Goal: Task Accomplishment & Management: Manage account settings

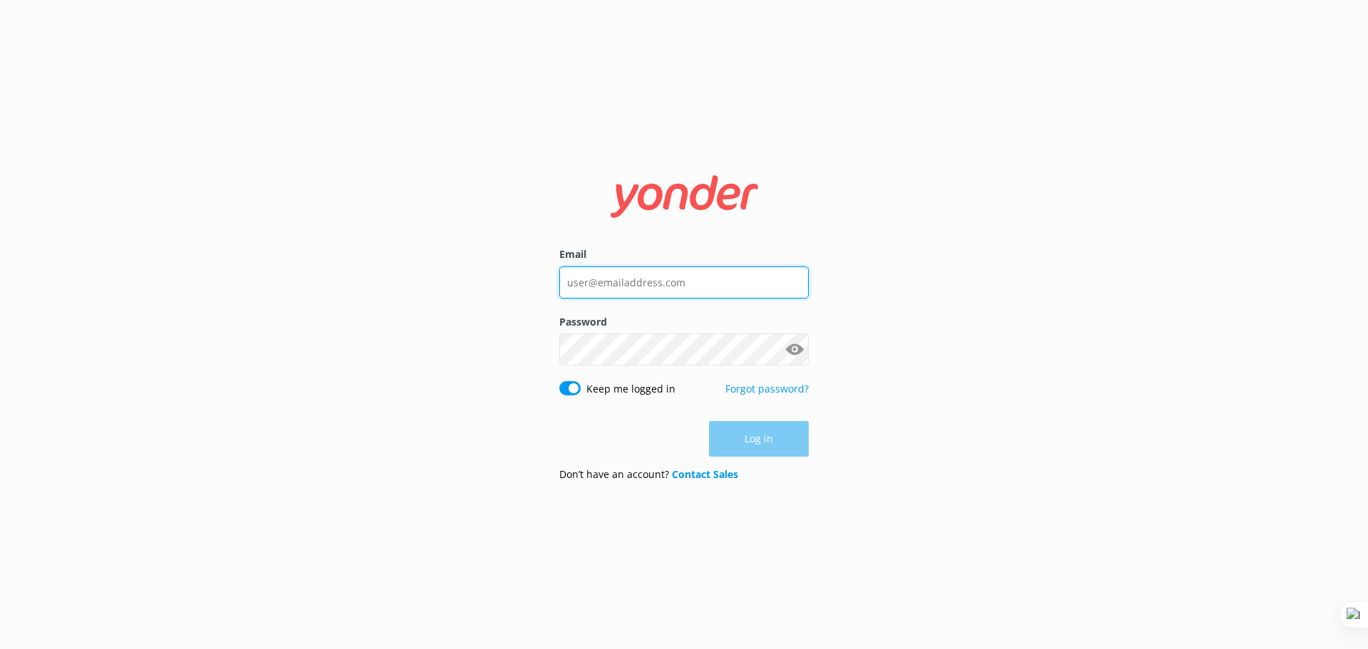
type input "[EMAIL_ADDRESS][DOMAIN_NAME]"
click at [963, 321] on div "Email [EMAIL_ADDRESS][DOMAIN_NAME] Password Show password Keep me logged in For…" at bounding box center [684, 324] width 1368 height 649
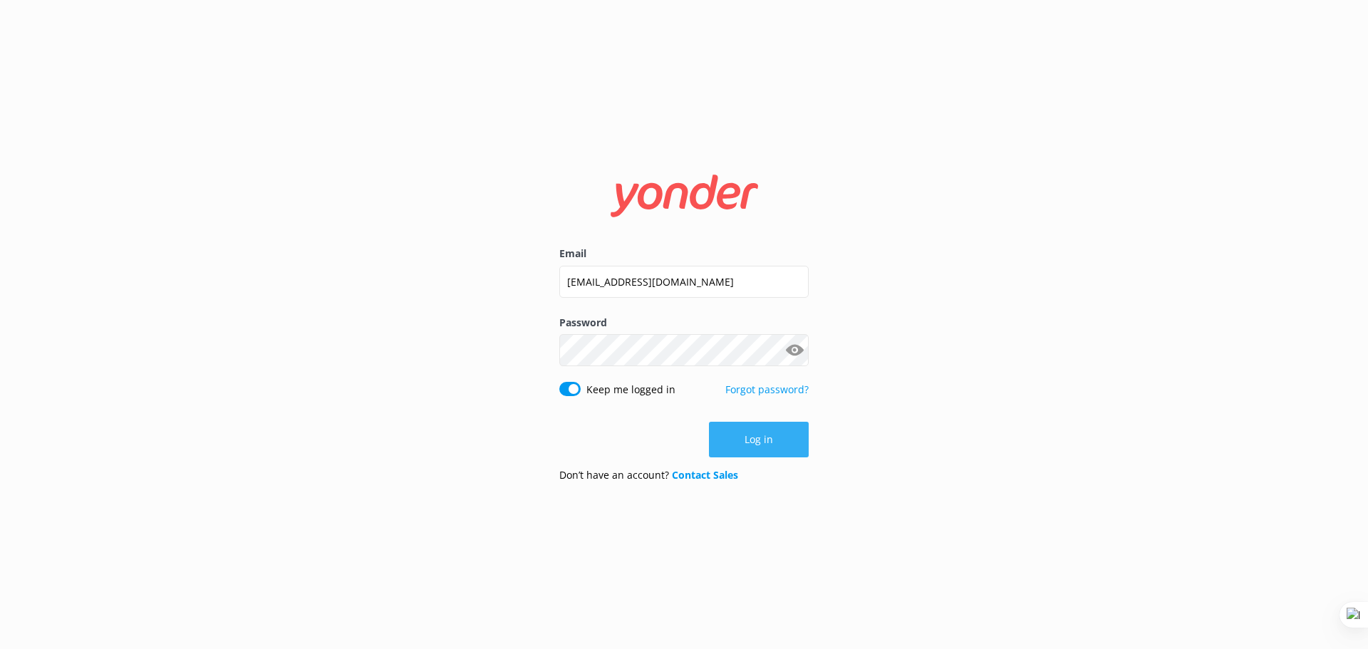
click at [767, 439] on button "Log in" at bounding box center [759, 440] width 100 height 36
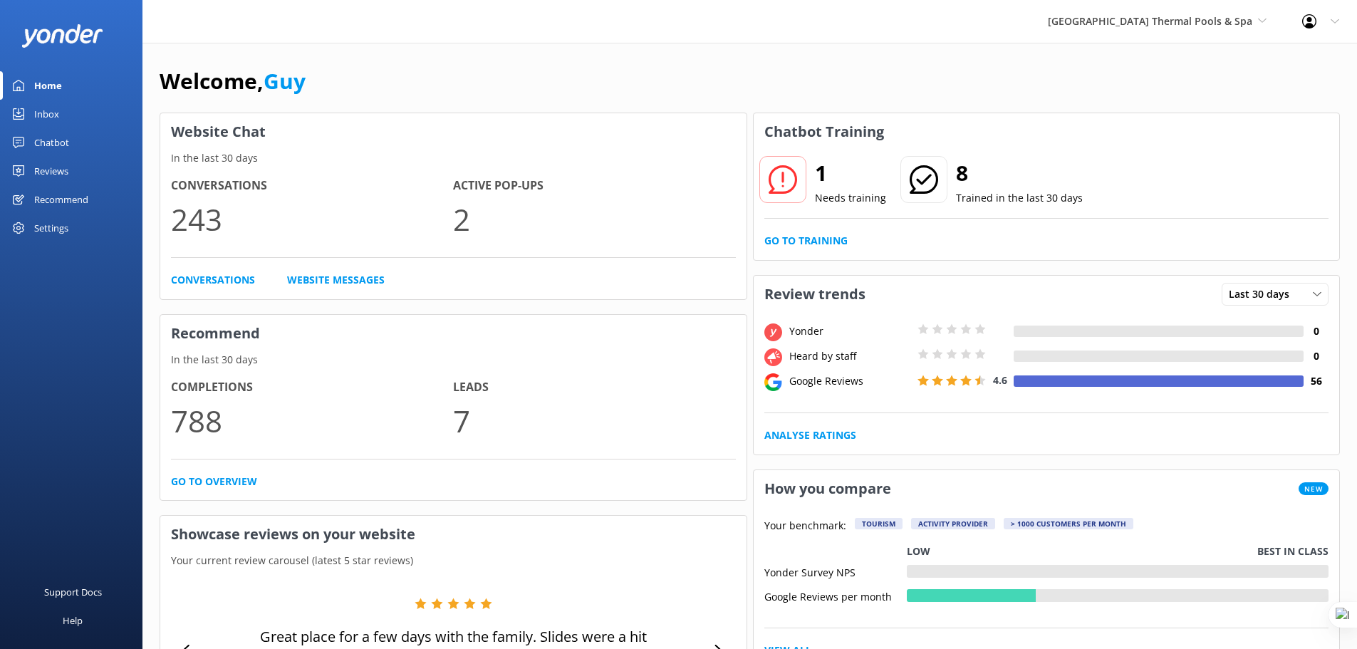
click at [68, 174] on div "Reviews" at bounding box center [51, 171] width 34 height 29
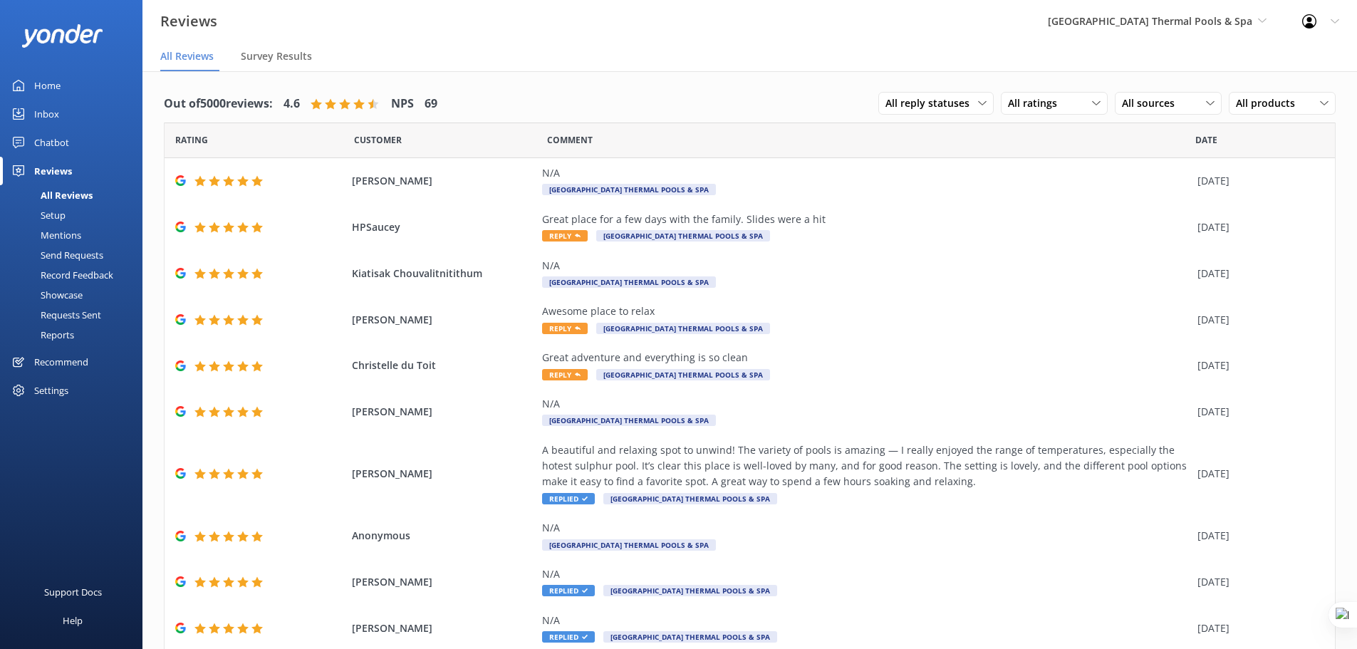
click at [64, 234] on div "Mentions" at bounding box center [45, 235] width 73 height 20
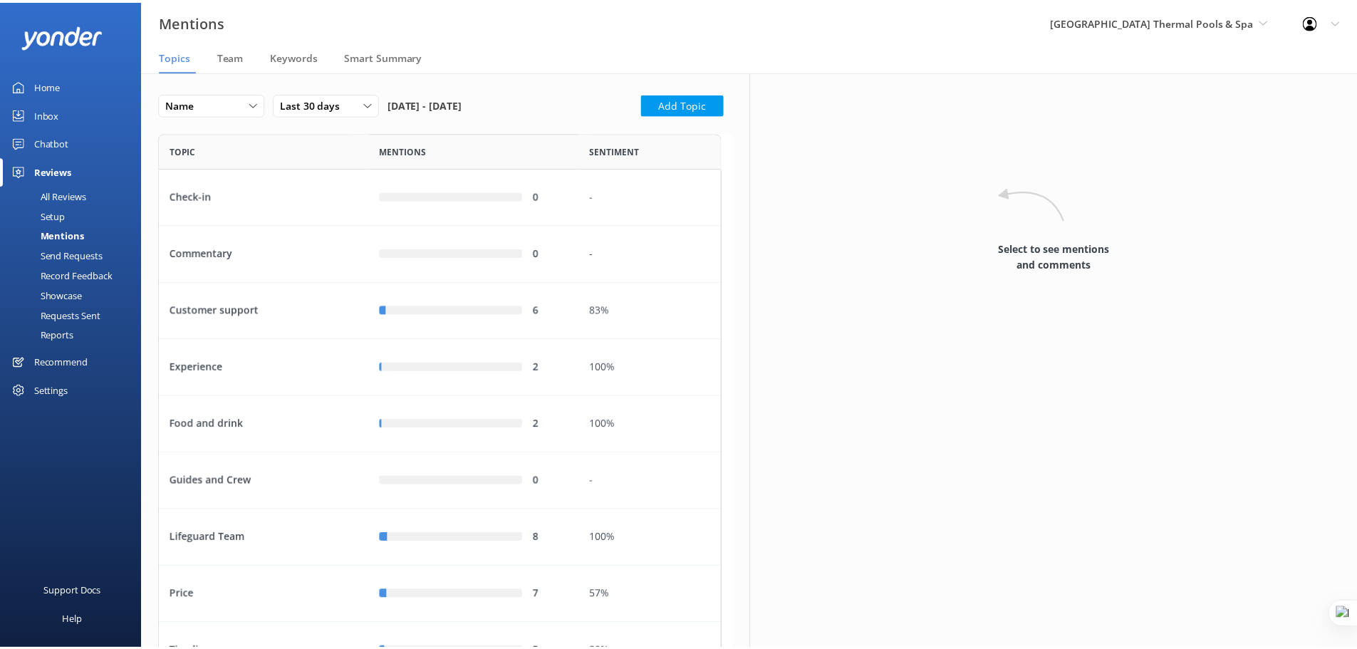
scroll to position [596, 557]
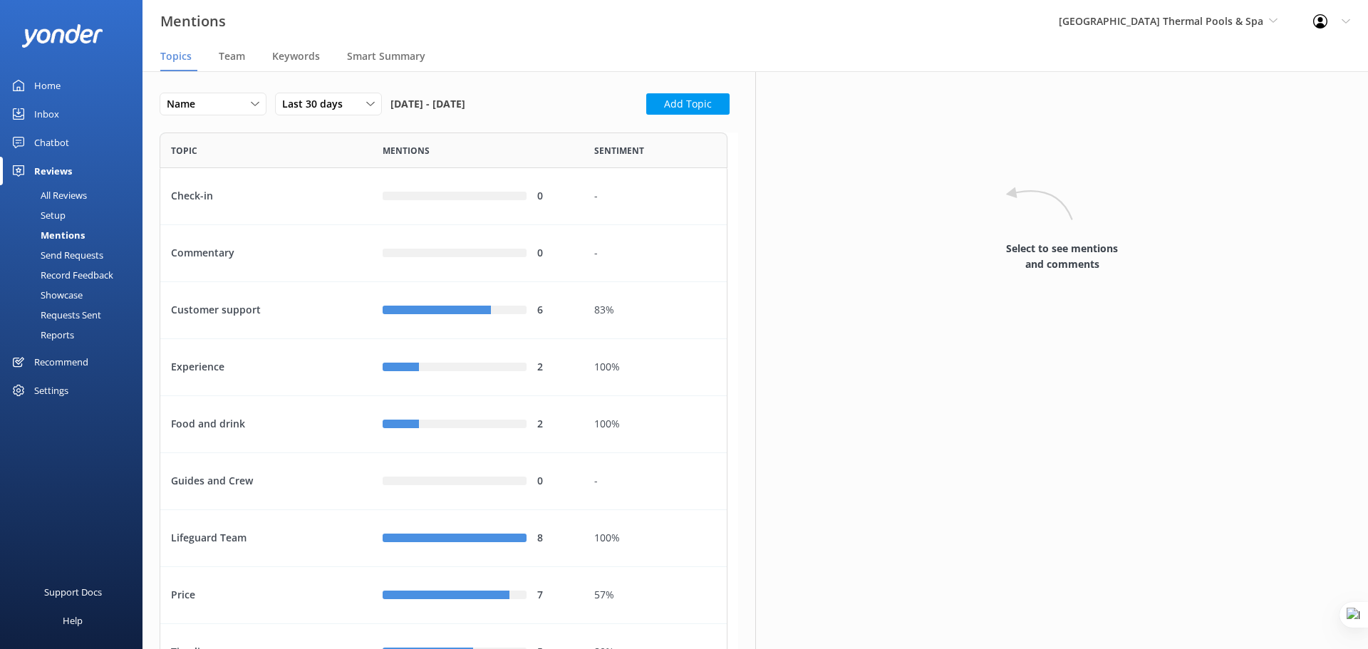
click at [52, 216] on div "Setup" at bounding box center [37, 215] width 57 height 20
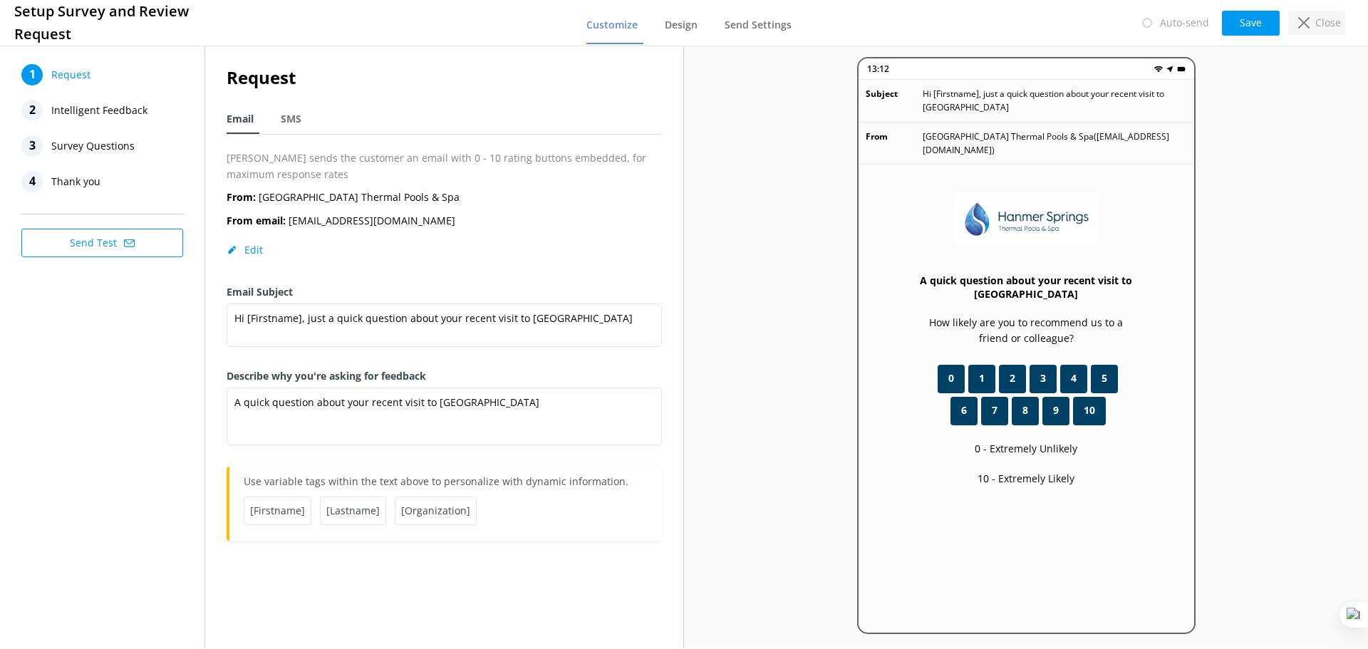
click at [1302, 21] on icon at bounding box center [1303, 22] width 11 height 11
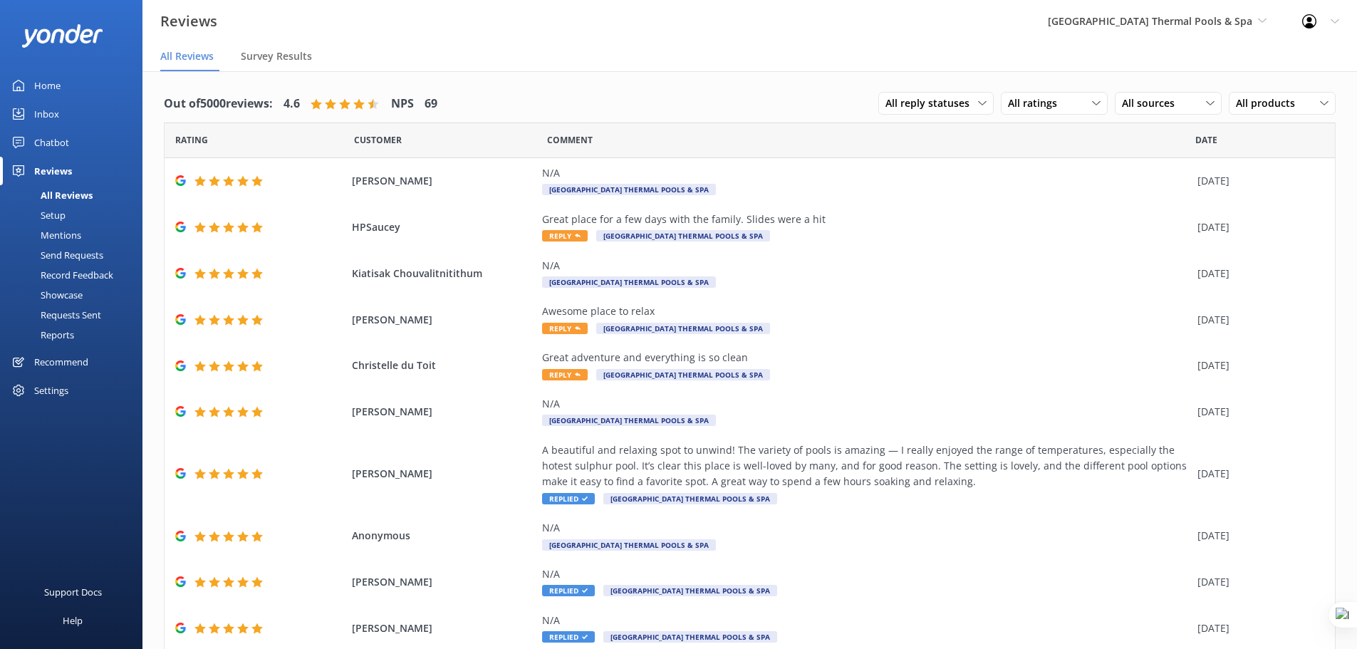
click at [70, 392] on div "Settings" at bounding box center [71, 390] width 143 height 29
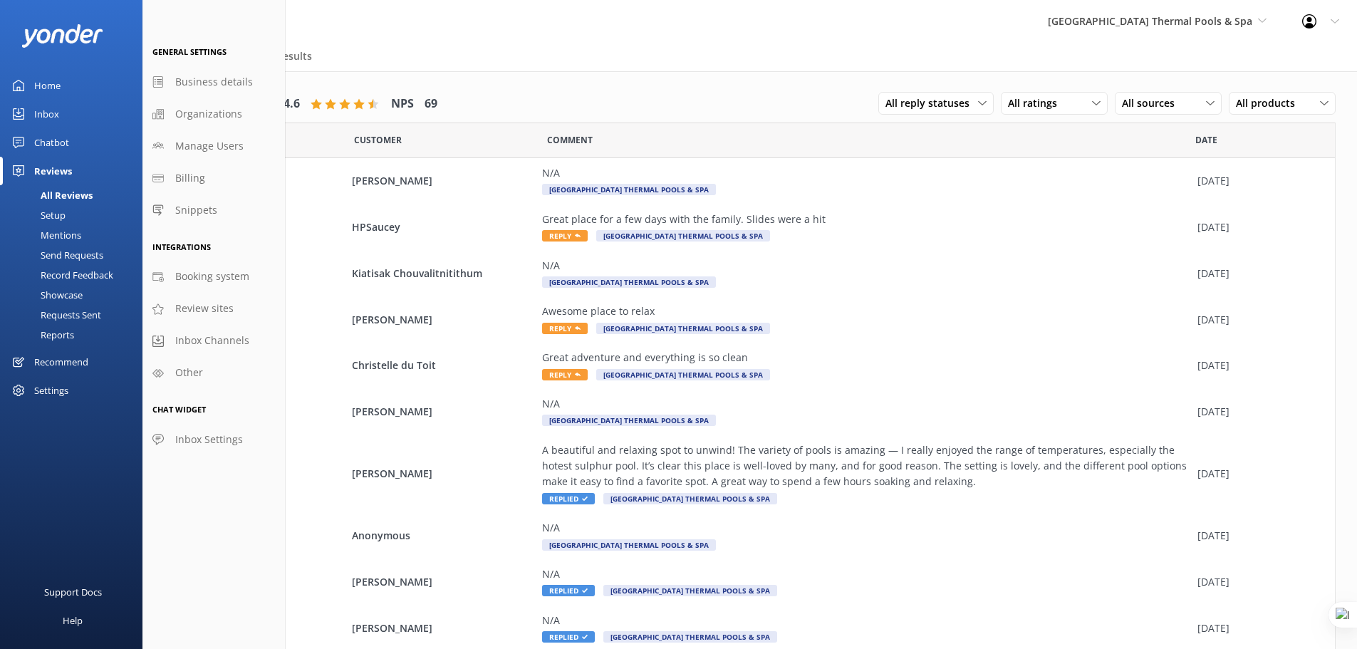
click at [594, 77] on div "Out of 5000 reviews: 4.6 NPS 69 All reply statuses All reply statuses Needs a r…" at bounding box center [750, 392] width 1215 height 642
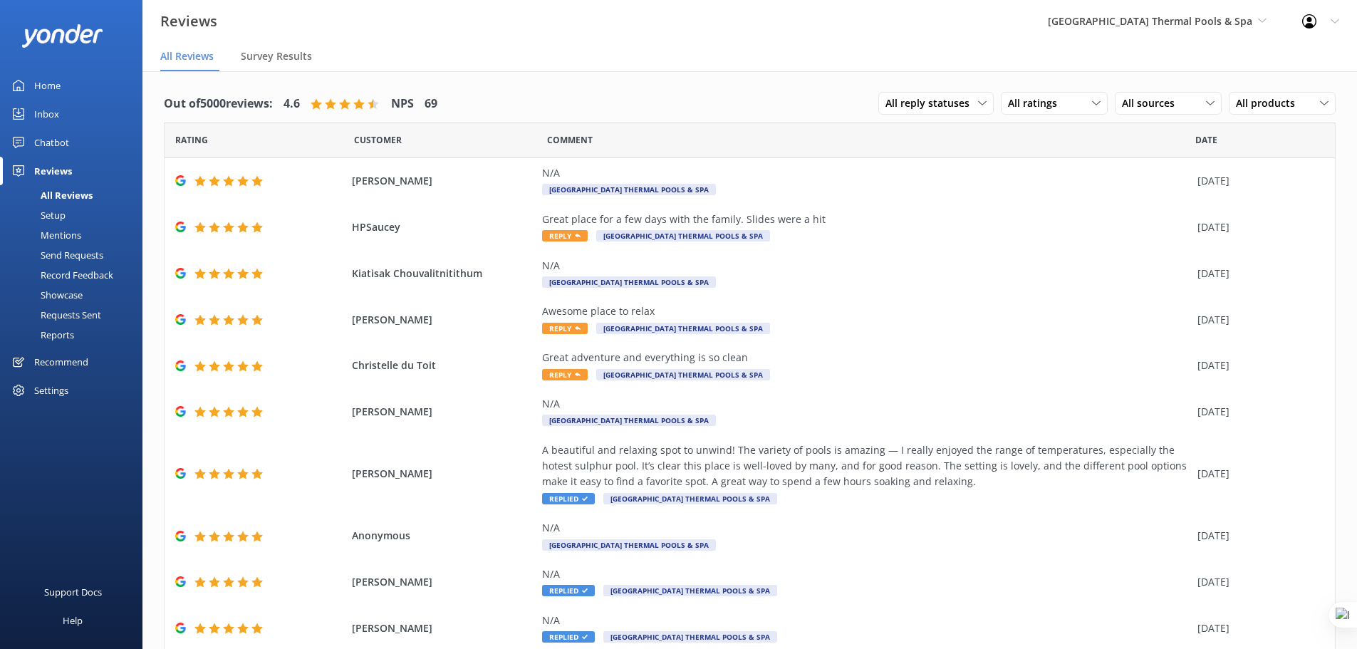
click at [42, 393] on div "Settings" at bounding box center [51, 390] width 34 height 29
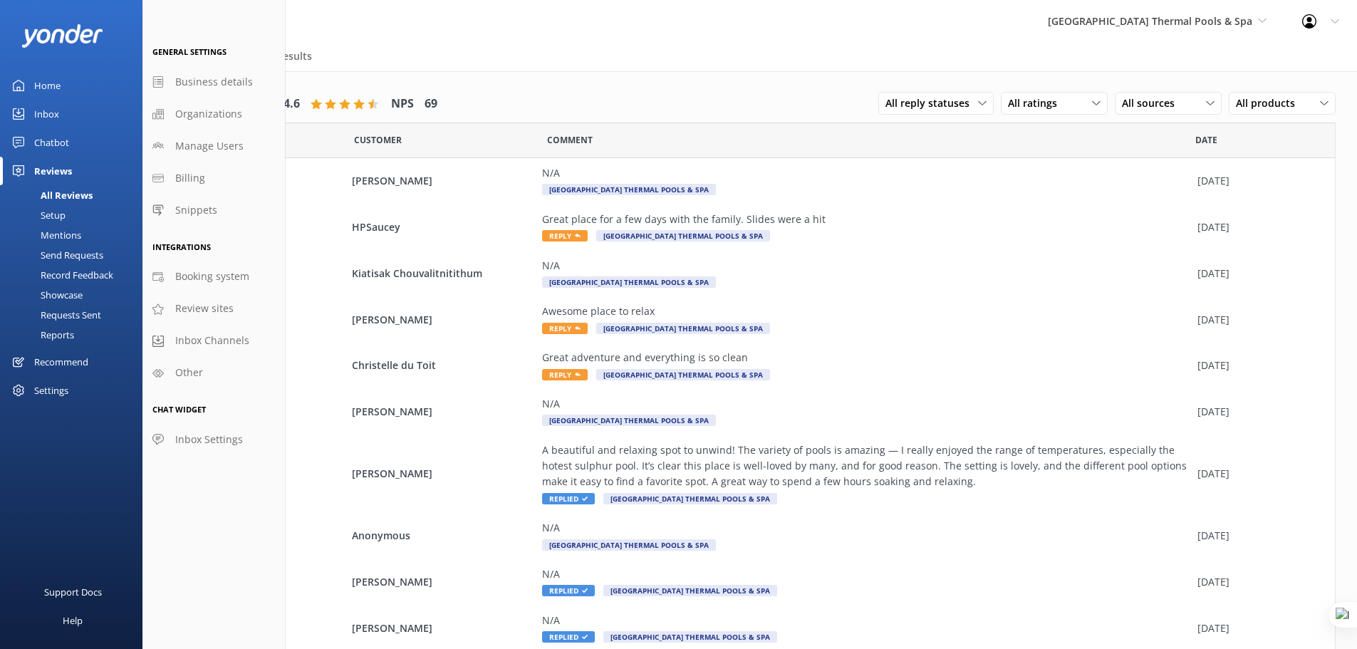
click at [608, 80] on div "Out of 5000 reviews: 4.6 NPS 69 All reply statuses All reply statuses Needs a r…" at bounding box center [750, 392] width 1215 height 642
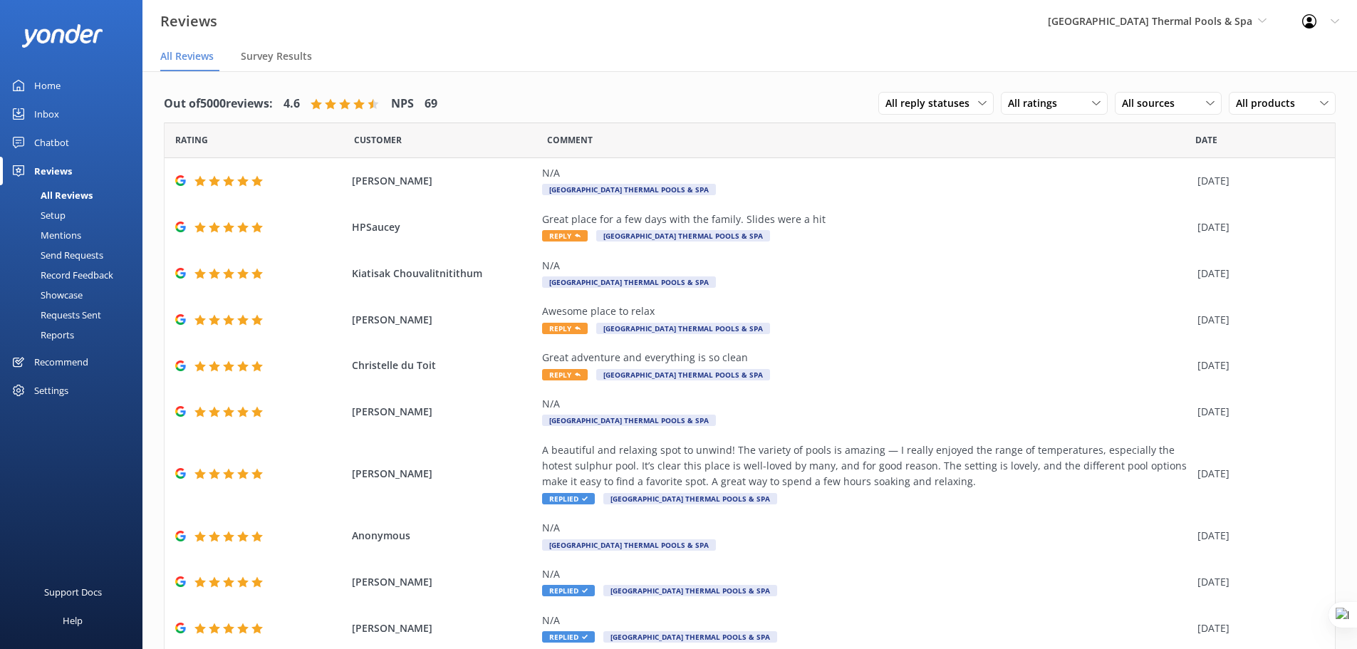
click at [875, 61] on nav "All Reviews Survey Results" at bounding box center [750, 57] width 1215 height 29
click at [1093, 23] on span "[GEOGRAPHIC_DATA] Thermal Pools & Spa" at bounding box center [1150, 21] width 204 height 14
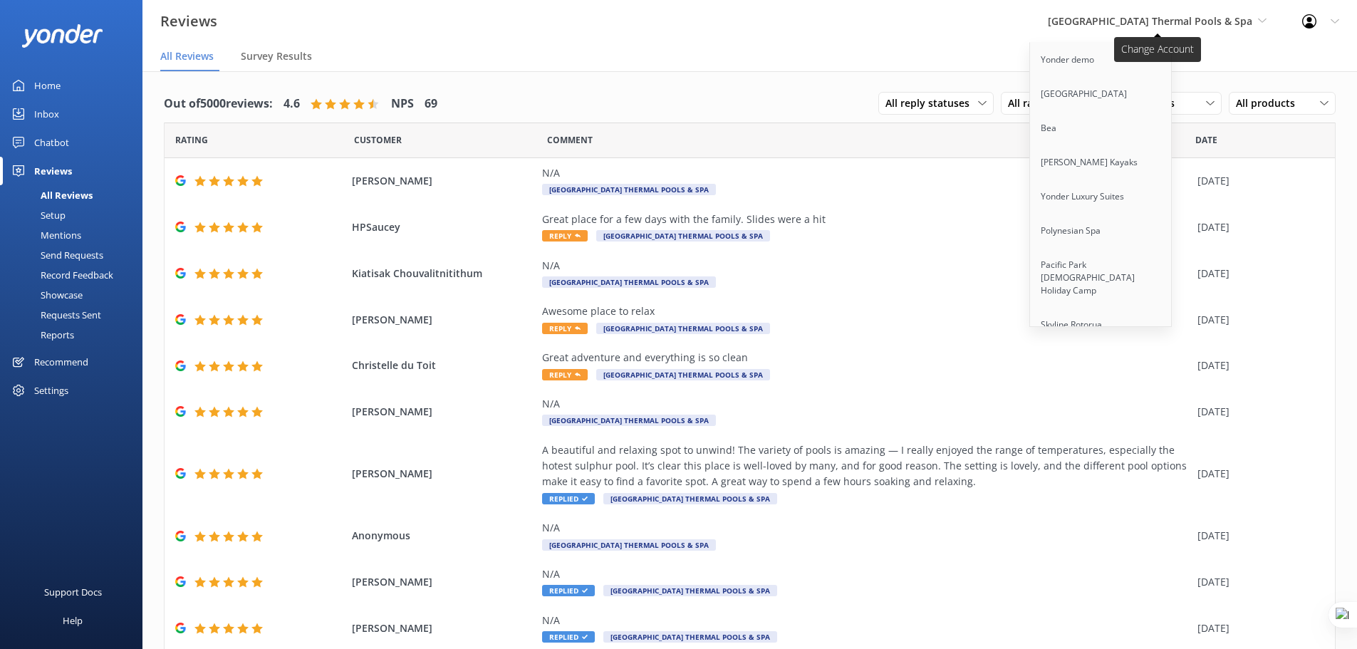
click at [1093, 23] on span "[GEOGRAPHIC_DATA] Thermal Pools & Spa" at bounding box center [1150, 21] width 204 height 14
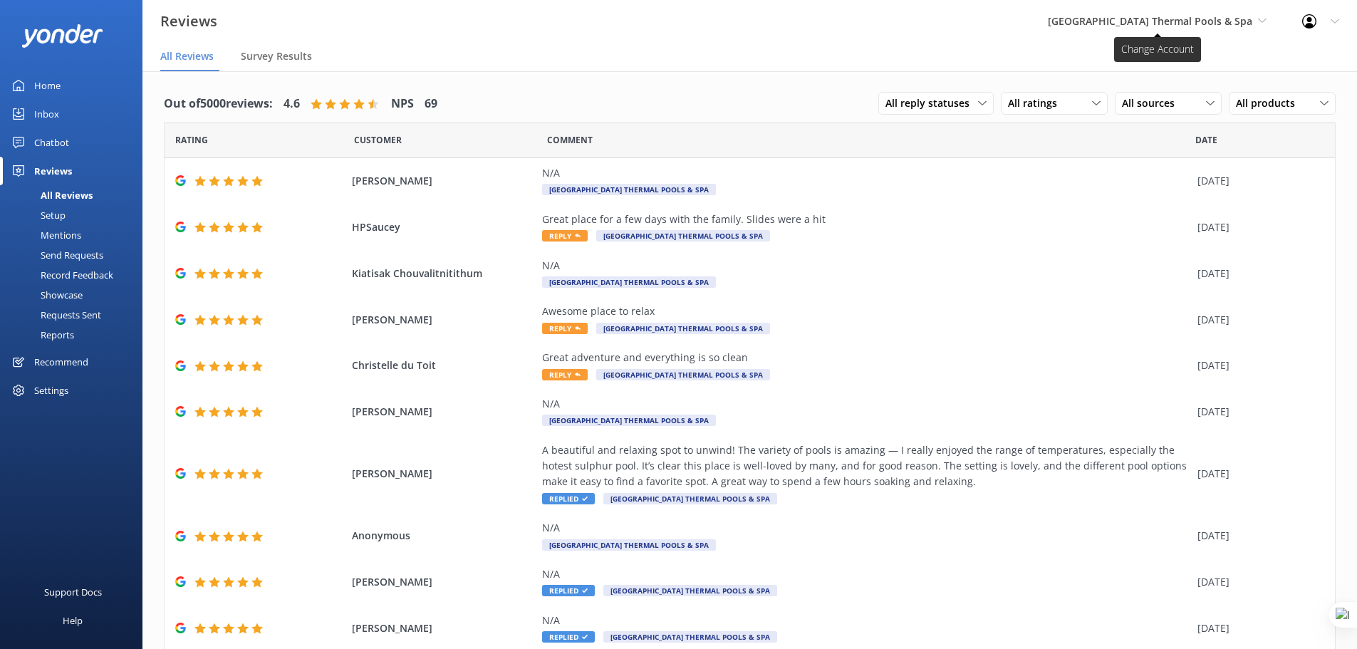
click at [1258, 29] on span "[GEOGRAPHIC_DATA] Thermal Pools & Spa" at bounding box center [1157, 22] width 219 height 16
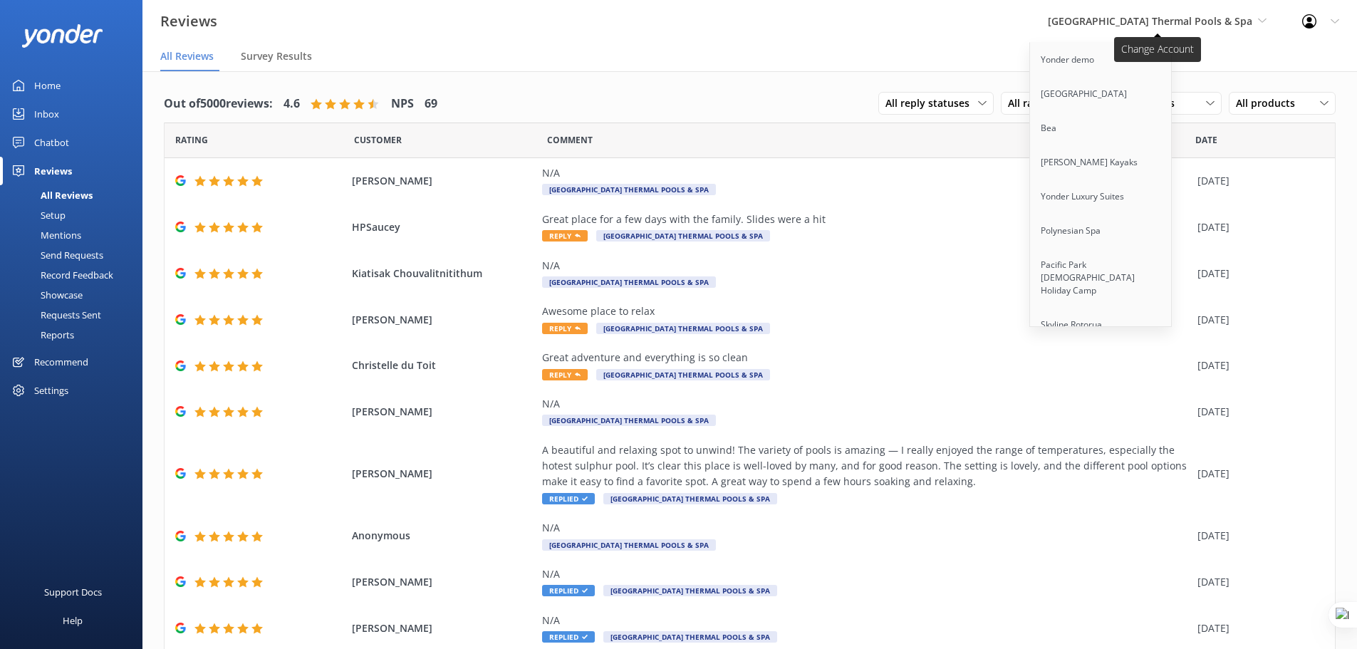
click at [1253, 26] on span "[GEOGRAPHIC_DATA] Thermal Pools & Spa" at bounding box center [1157, 22] width 219 height 16
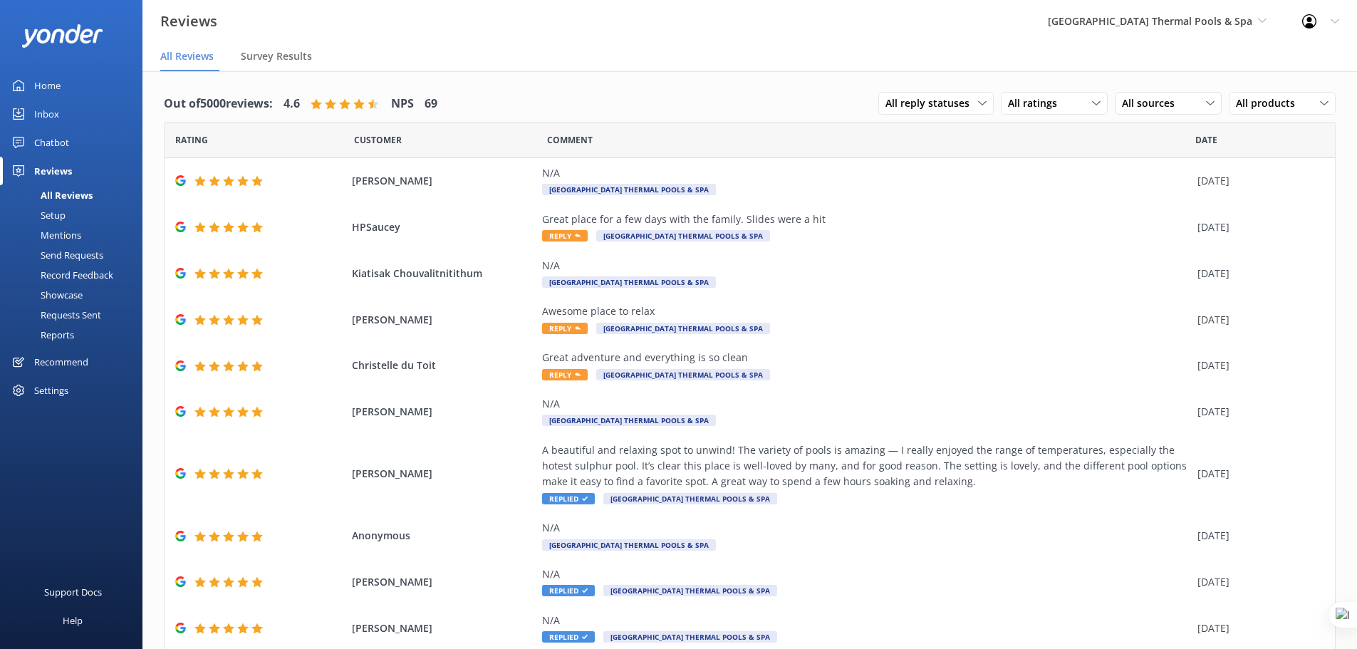
click at [986, 40] on div "Reviews [GEOGRAPHIC_DATA] Thermal Pools & Spa Yonder demo [GEOGRAPHIC_DATA] Bea…" at bounding box center [678, 21] width 1357 height 43
click at [541, 93] on div "Out of 5000 reviews: 4.6 NPS 69 All reply statuses All reply statuses Needs a r…" at bounding box center [750, 104] width 1172 height 37
drag, startPoint x: 166, startPoint y: 104, endPoint x: 575, endPoint y: 113, distance: 409.1
click at [574, 113] on div "Out of 5000 reviews: 4.6 NPS 69 All reply statuses All reply statuses Needs a r…" at bounding box center [750, 104] width 1172 height 37
click at [613, 110] on div "Out of 5000 reviews: 4.6 NPS 69 All reply statuses All reply statuses Needs a r…" at bounding box center [750, 104] width 1172 height 37
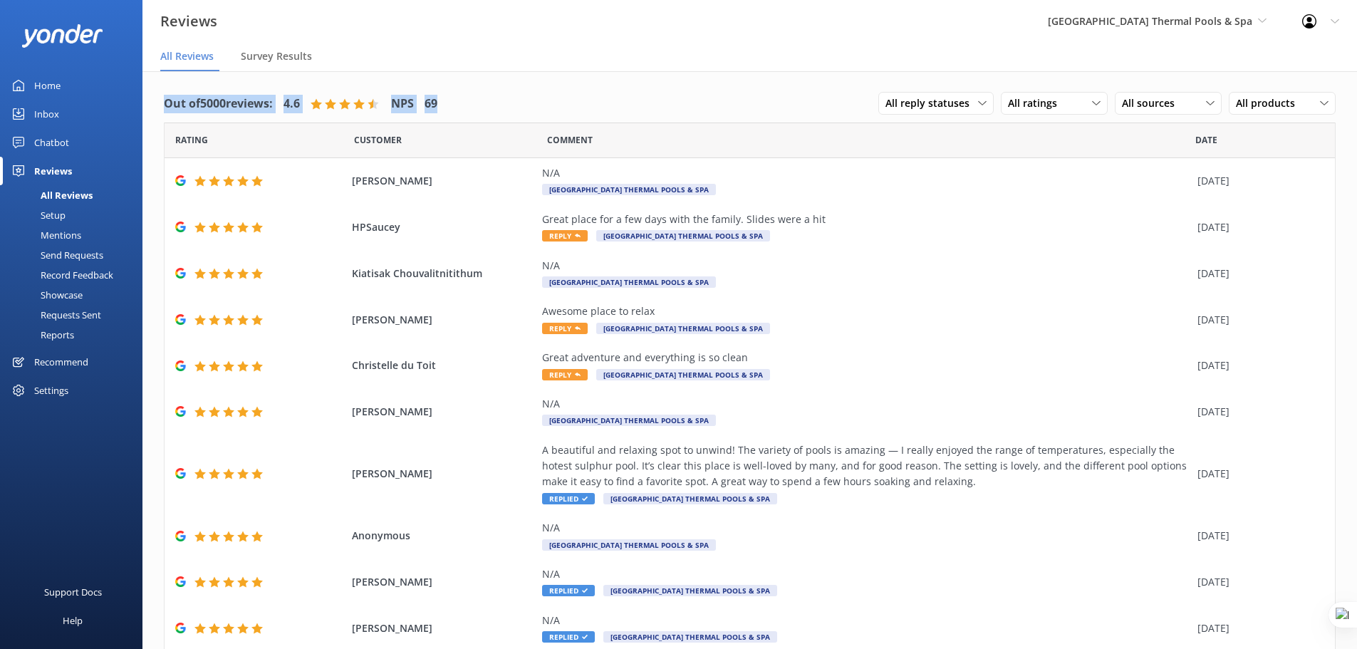
drag, startPoint x: 542, startPoint y: 99, endPoint x: 165, endPoint y: 101, distance: 376.9
click at [165, 101] on div "Out of 5000 reviews: 4.6 NPS 69 All reply statuses All reply statuses Needs a r…" at bounding box center [750, 104] width 1172 height 37
click at [165, 101] on h4 "Out of 5000 reviews:" at bounding box center [218, 104] width 109 height 19
drag, startPoint x: 165, startPoint y: 101, endPoint x: 529, endPoint y: 99, distance: 363.4
click at [504, 102] on div "Out of 5000 reviews: 4.6 NPS 69 All reply statuses All reply statuses Needs a r…" at bounding box center [750, 104] width 1172 height 37
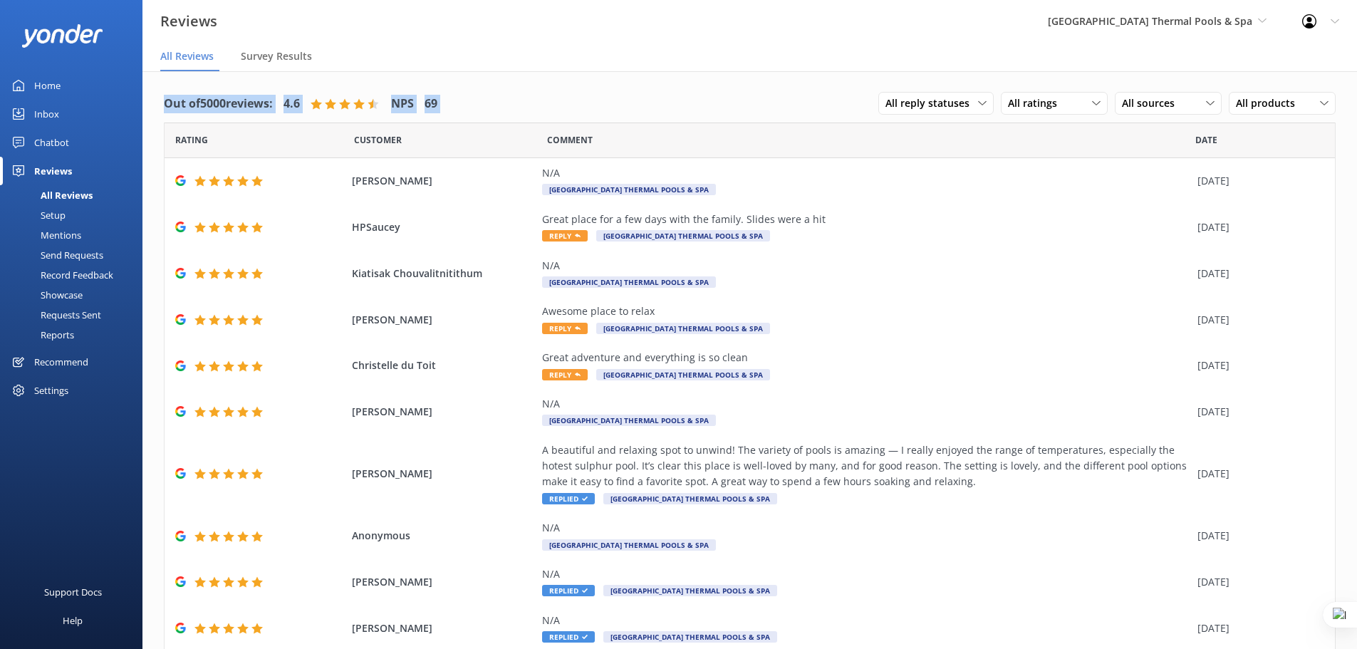
click at [571, 98] on div "Out of 5000 reviews: 4.6 NPS 69 All reply statuses All reply statuses Needs a r…" at bounding box center [750, 104] width 1172 height 37
click at [1253, 29] on span "[GEOGRAPHIC_DATA] Thermal Pools & Spa" at bounding box center [1157, 22] width 219 height 16
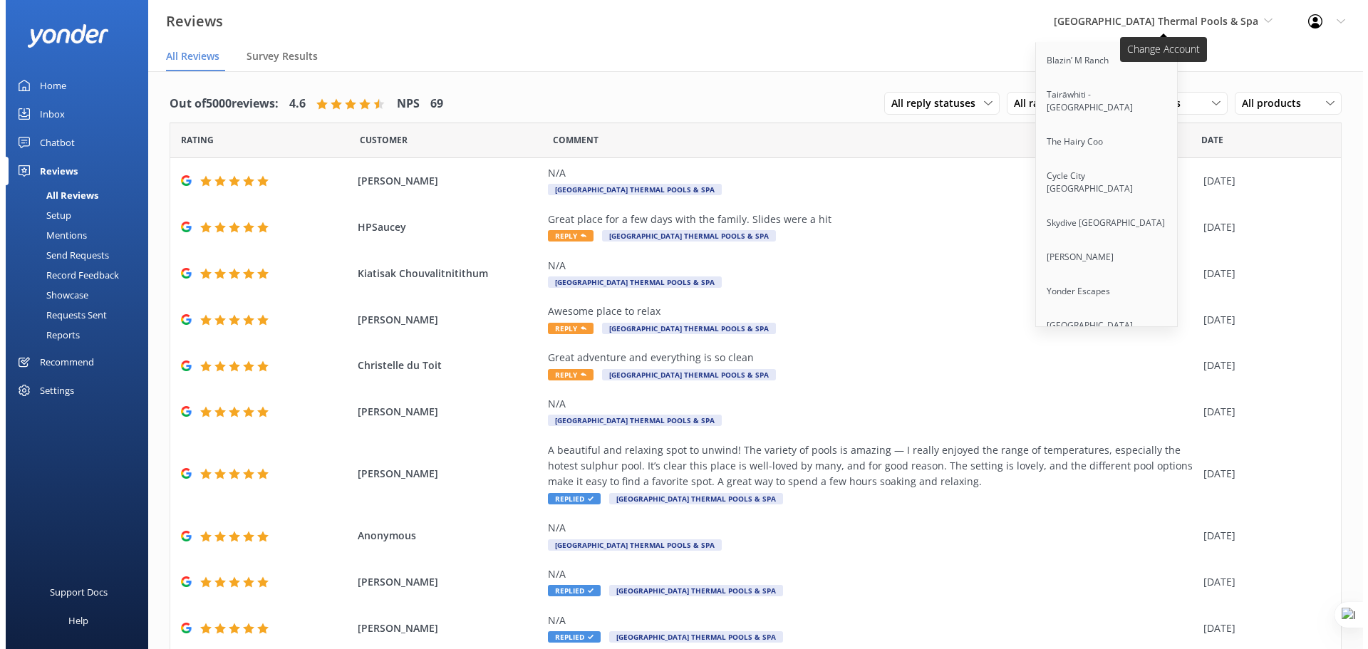
scroll to position [6493, 0]
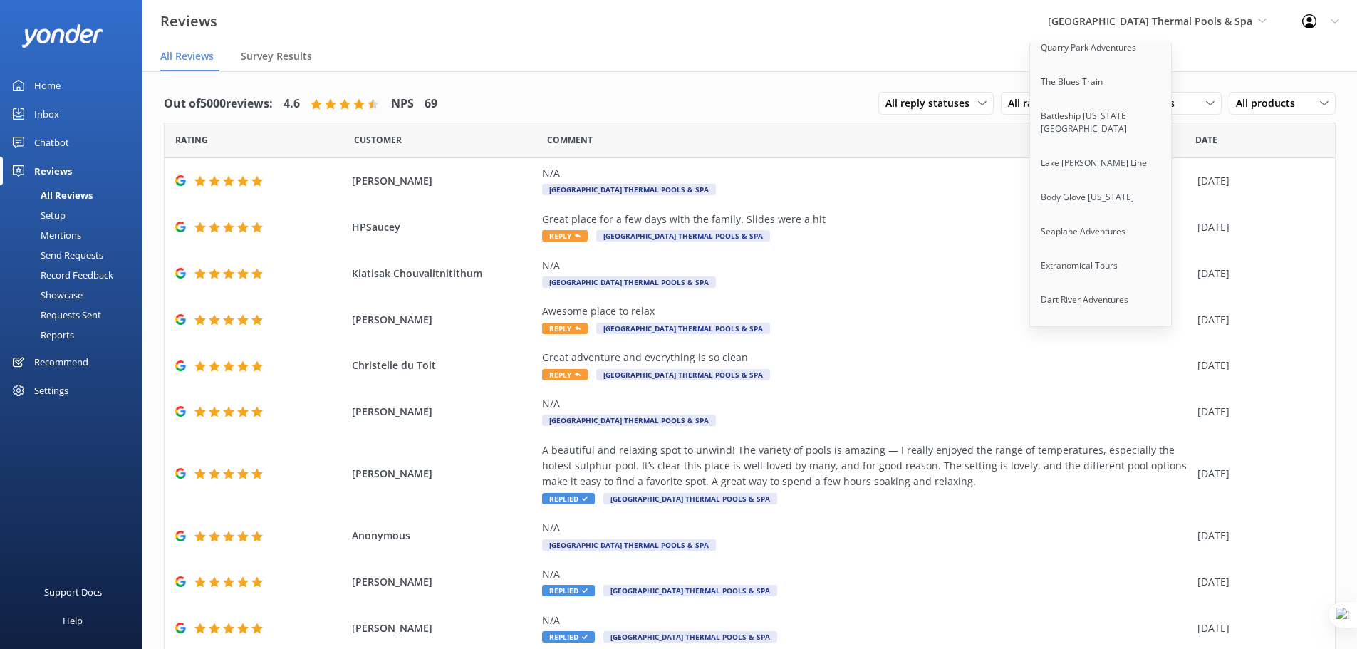
click at [1100, 385] on link "Auckland Sea Kayaks" at bounding box center [1101, 402] width 143 height 34
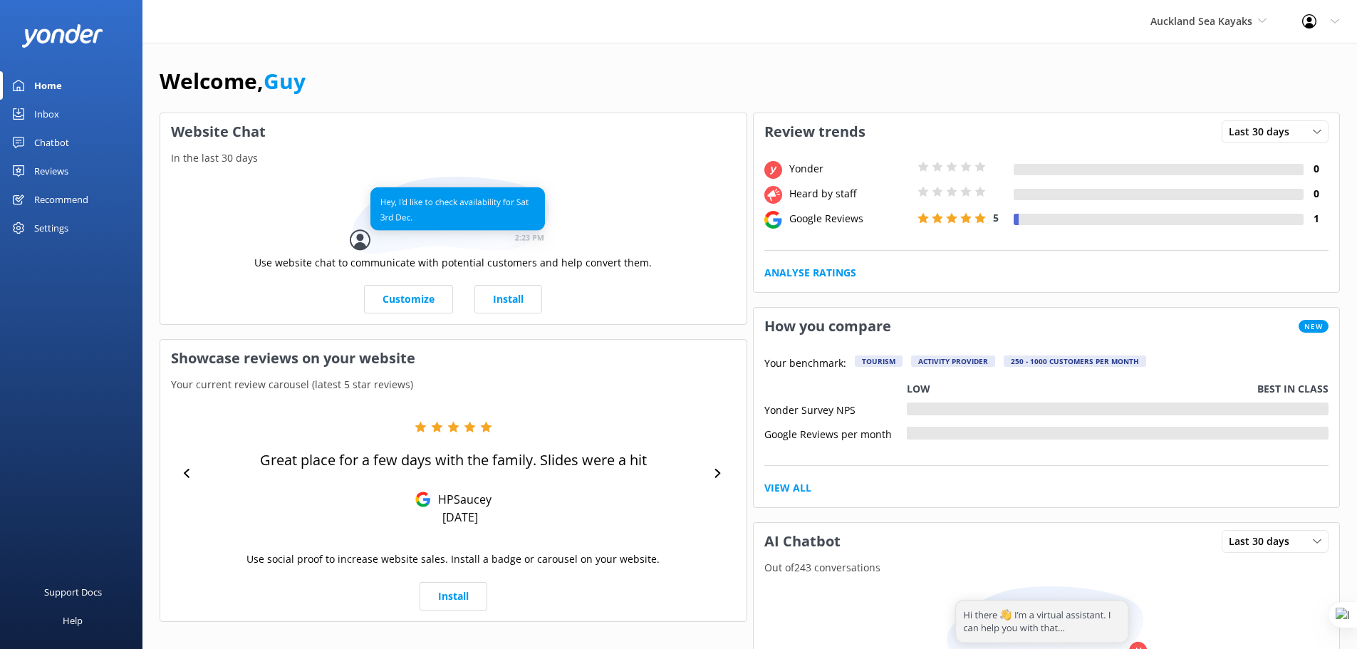
click at [58, 174] on div "Reviews" at bounding box center [51, 171] width 34 height 29
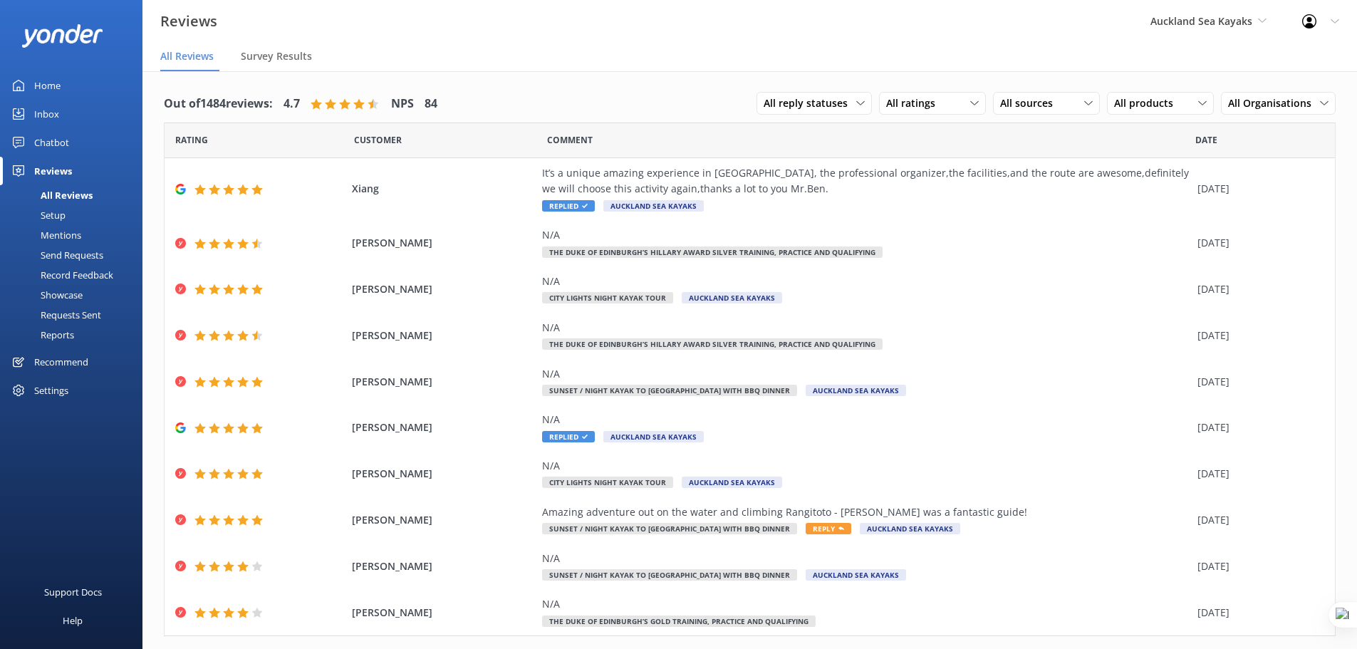
click at [56, 390] on div "Settings" at bounding box center [51, 390] width 34 height 29
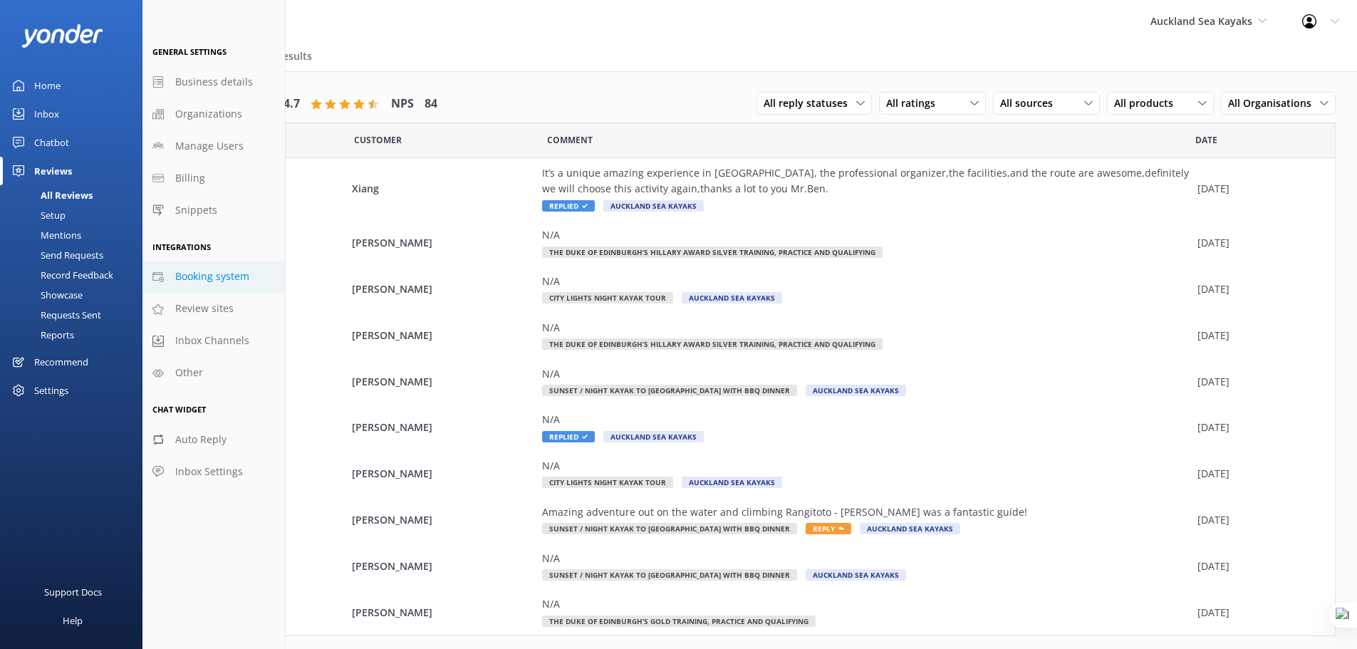
click at [208, 276] on span "Booking system" at bounding box center [212, 277] width 74 height 16
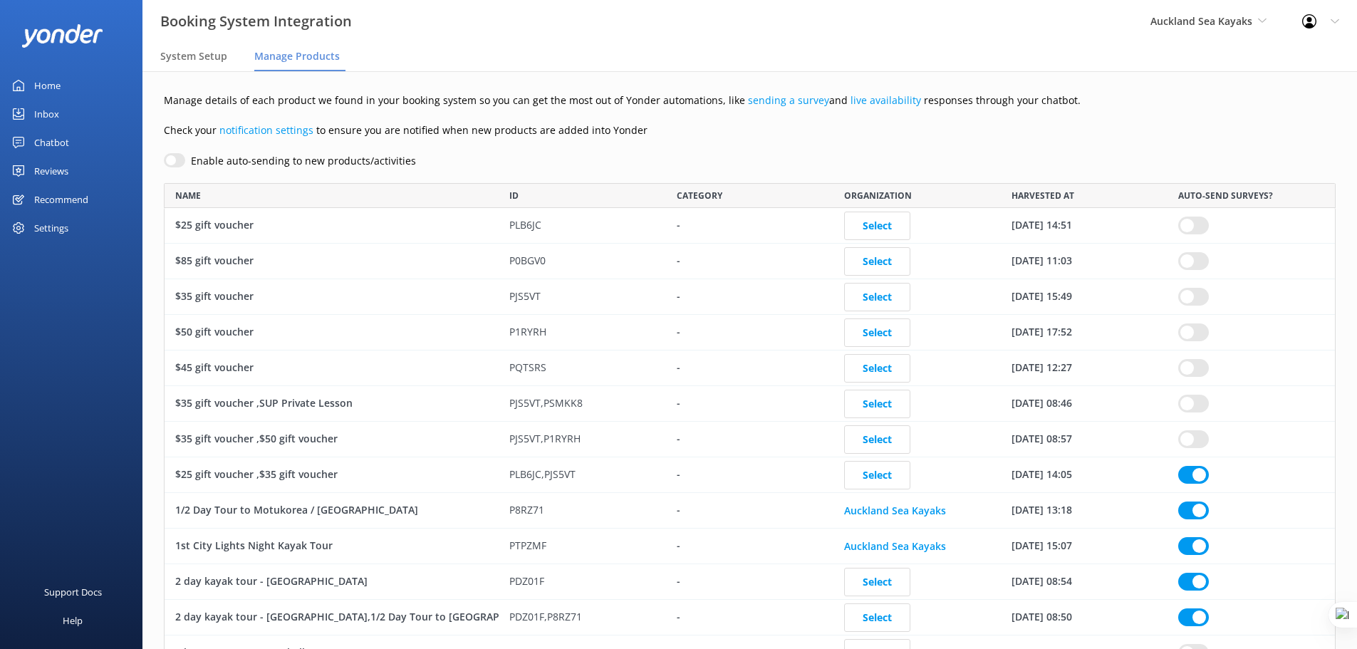
scroll to position [6677, 1161]
click at [204, 56] on span "System Setup" at bounding box center [193, 56] width 67 height 14
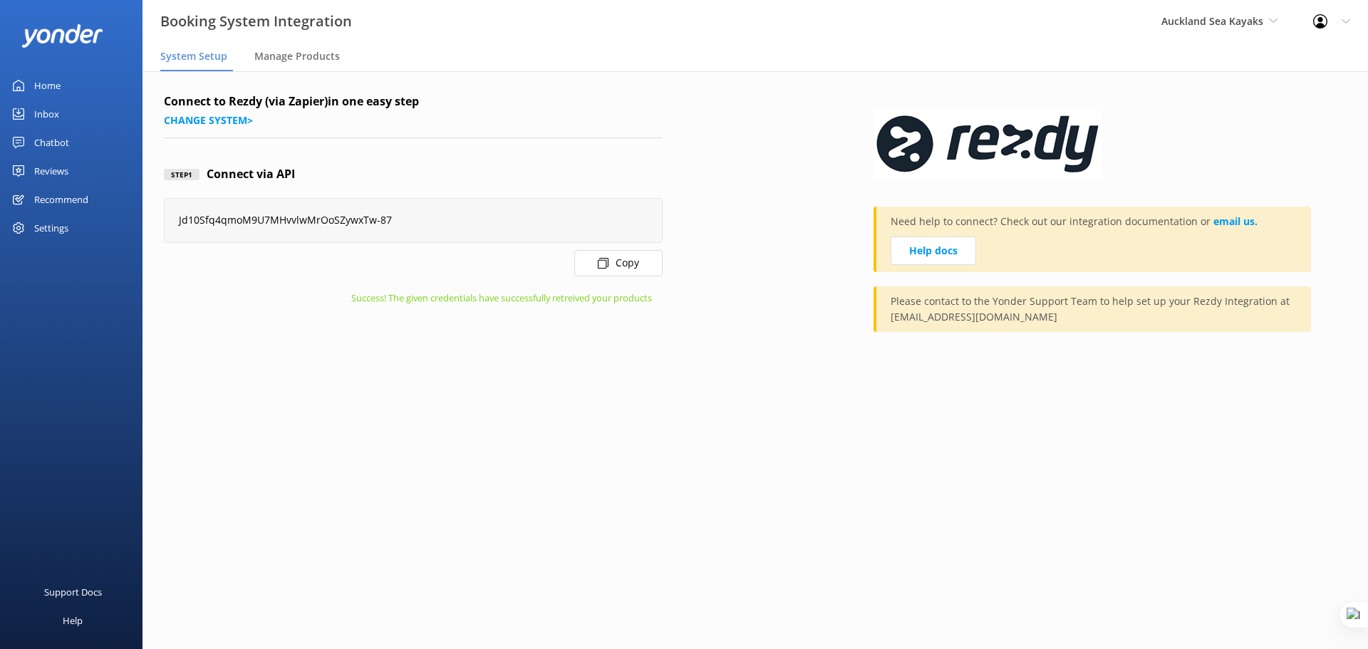
click at [63, 85] on link "Home" at bounding box center [71, 85] width 143 height 29
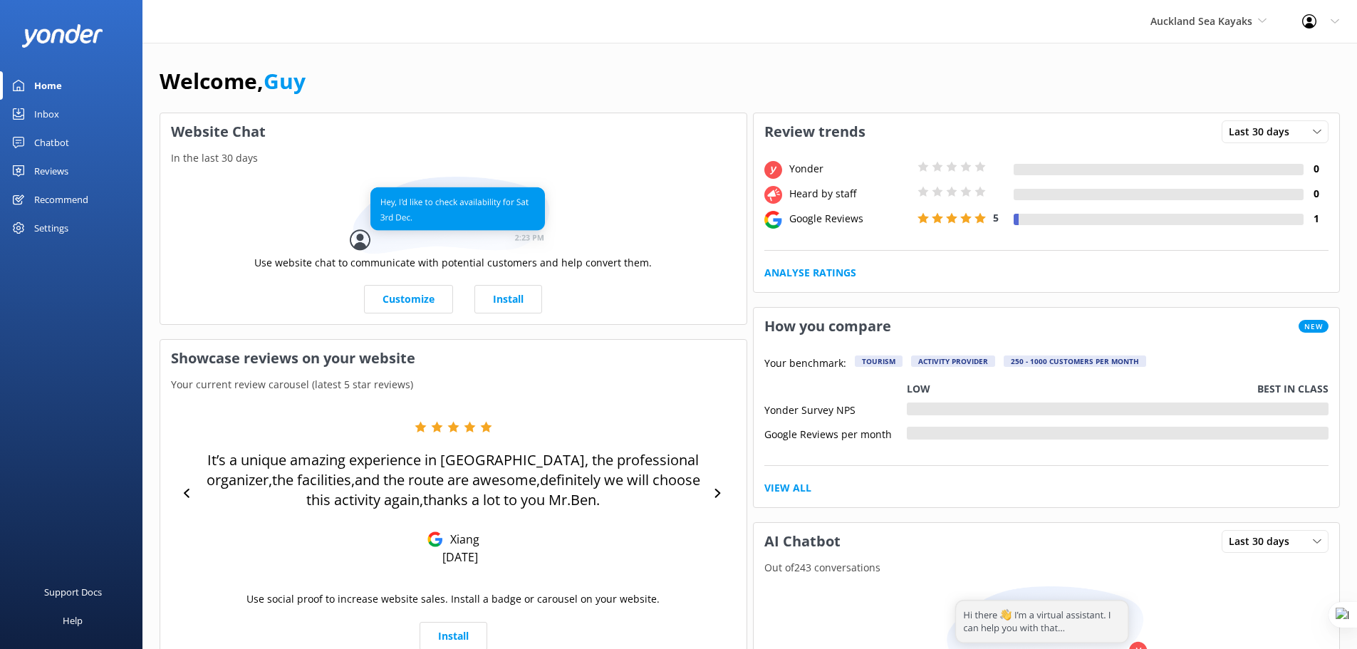
click at [50, 83] on div "Home" at bounding box center [48, 85] width 28 height 29
